Goal: Check status: Check status

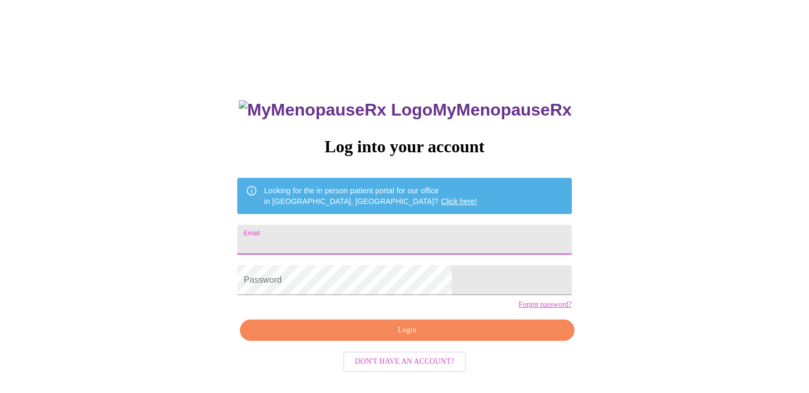
click at [328, 237] on input "Email" at bounding box center [404, 240] width 334 height 30
click at [329, 238] on input "m" at bounding box center [404, 240] width 334 height 30
type input "[EMAIL_ADDRESS][DOMAIN_NAME]"
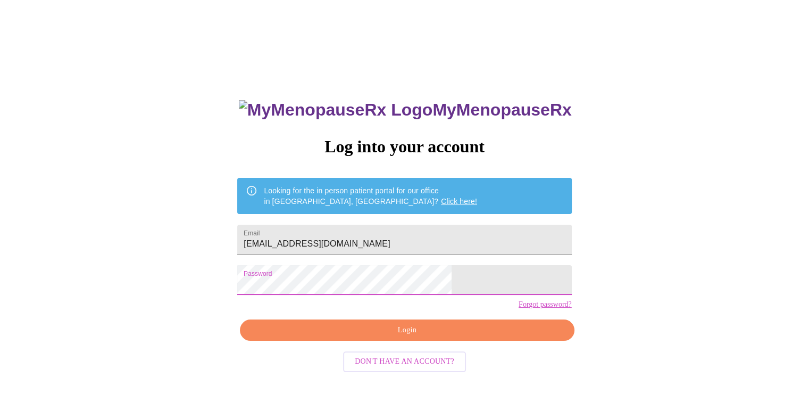
click at [390, 337] on span "Login" at bounding box center [407, 330] width 310 height 13
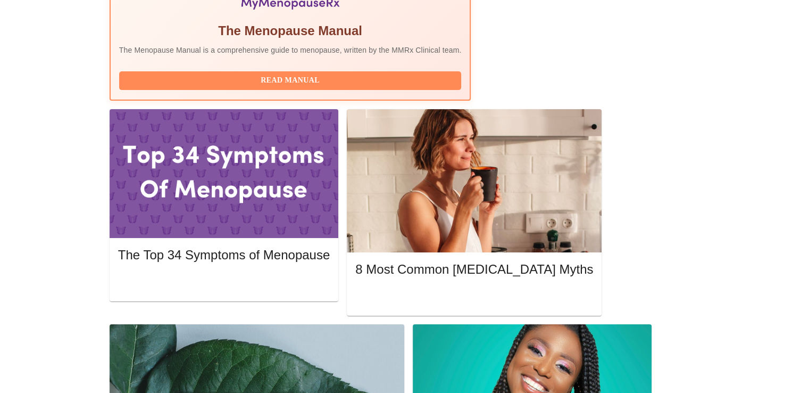
scroll to position [426, 0]
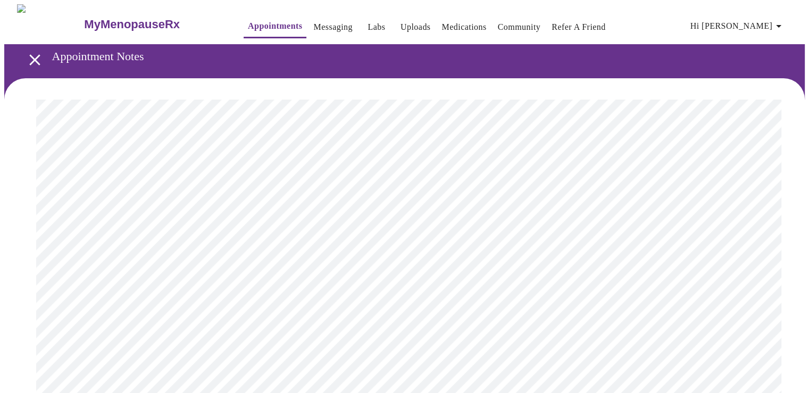
click at [32, 54] on icon "open drawer" at bounding box center [34, 59] width 11 height 11
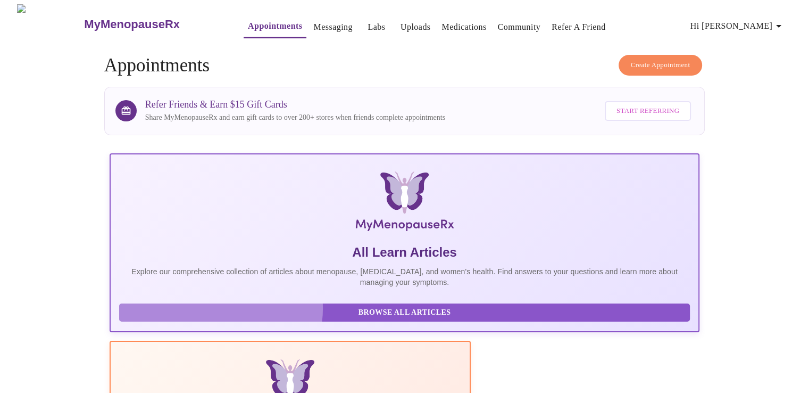
click at [220, 315] on span "Browse All Articles" at bounding box center [405, 312] width 550 height 13
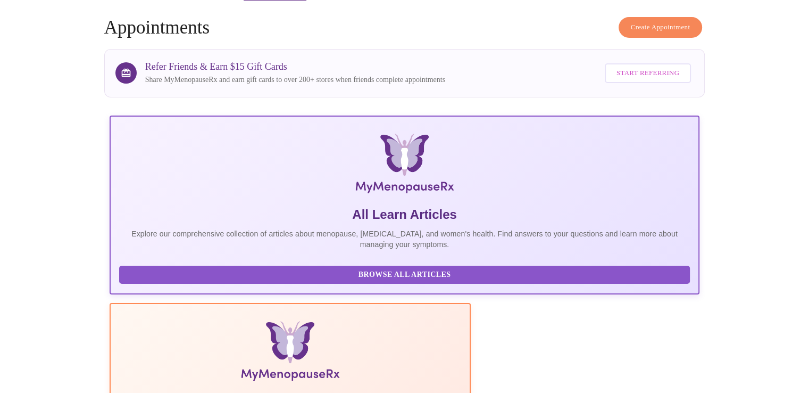
scroll to position [106, 0]
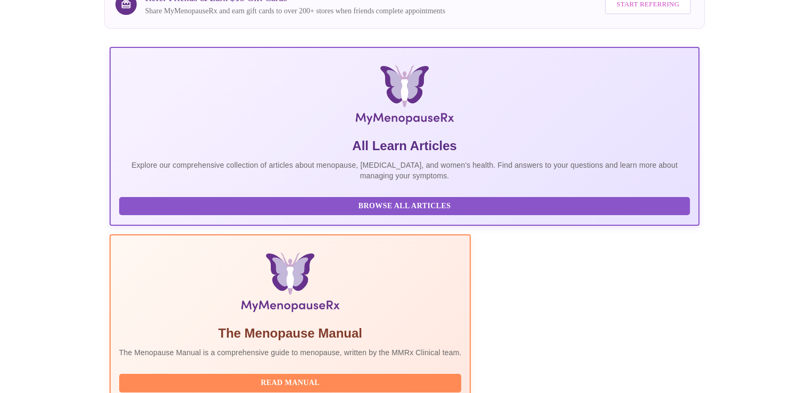
click at [311, 374] on button "Read Manual" at bounding box center [290, 383] width 343 height 19
